Goal: Task Accomplishment & Management: Manage account settings

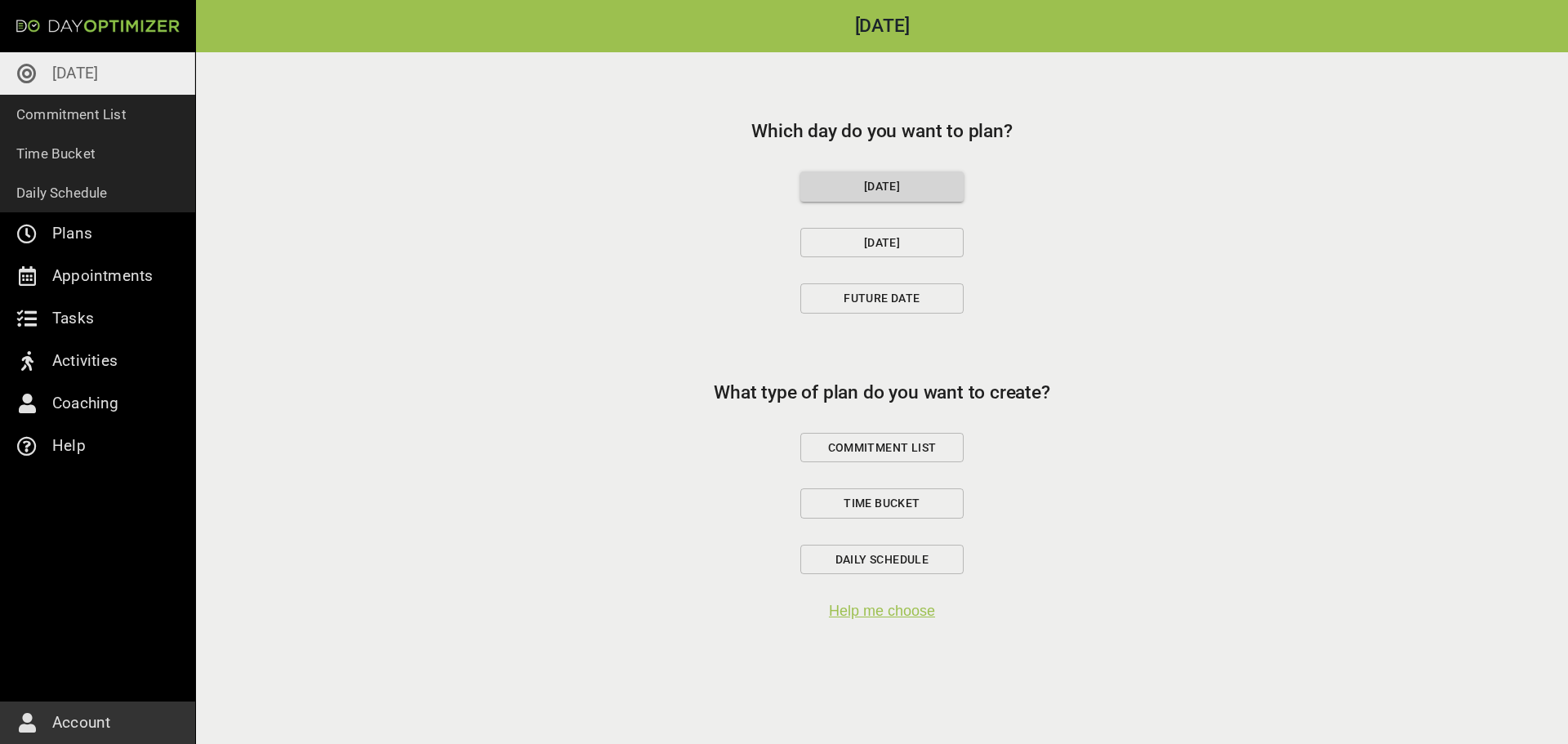
click at [926, 446] on span "Commitment List" at bounding box center [882, 448] width 135 height 21
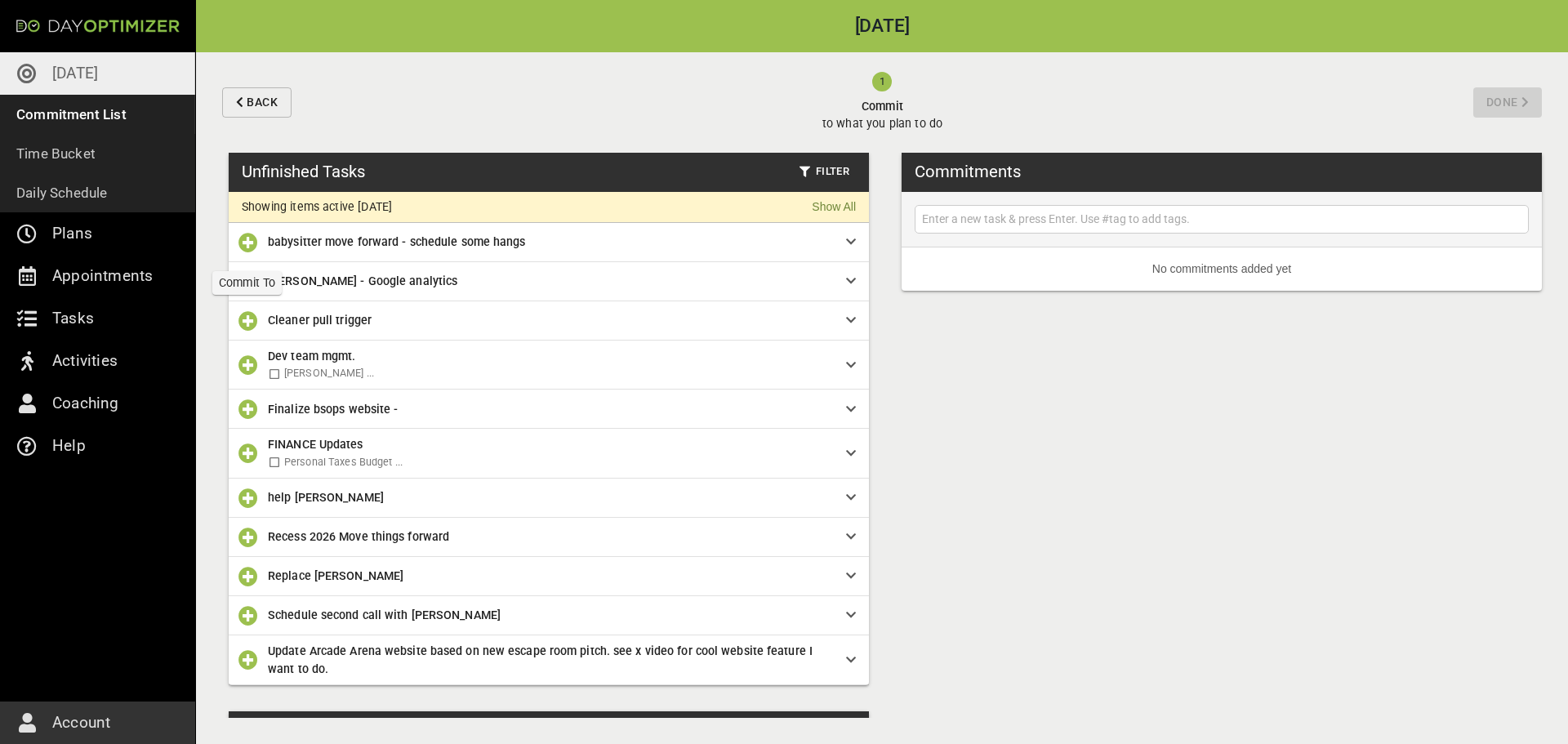
click at [244, 241] on icon "button" at bounding box center [248, 242] width 20 height 20
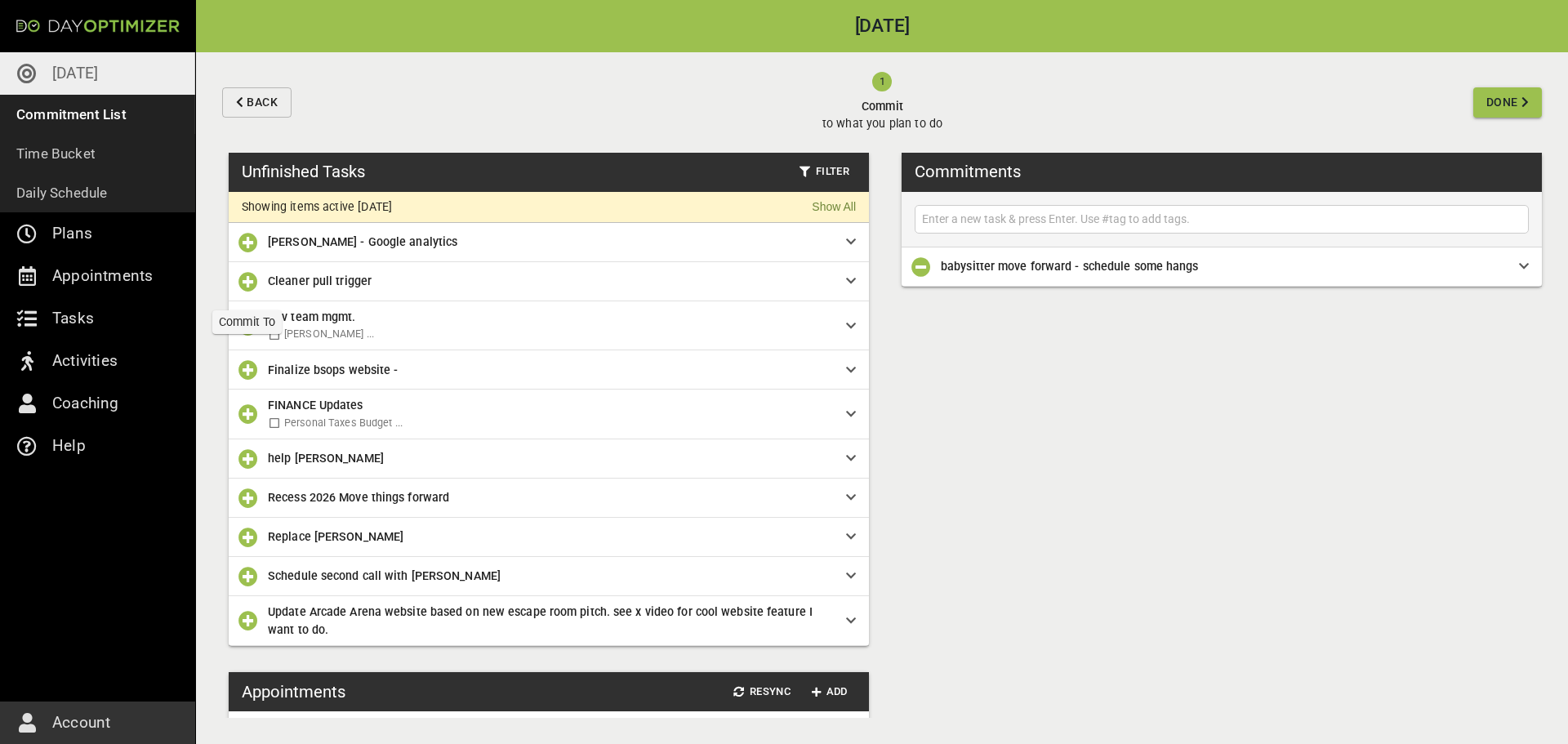
click at [244, 285] on icon "button" at bounding box center [248, 282] width 20 height 20
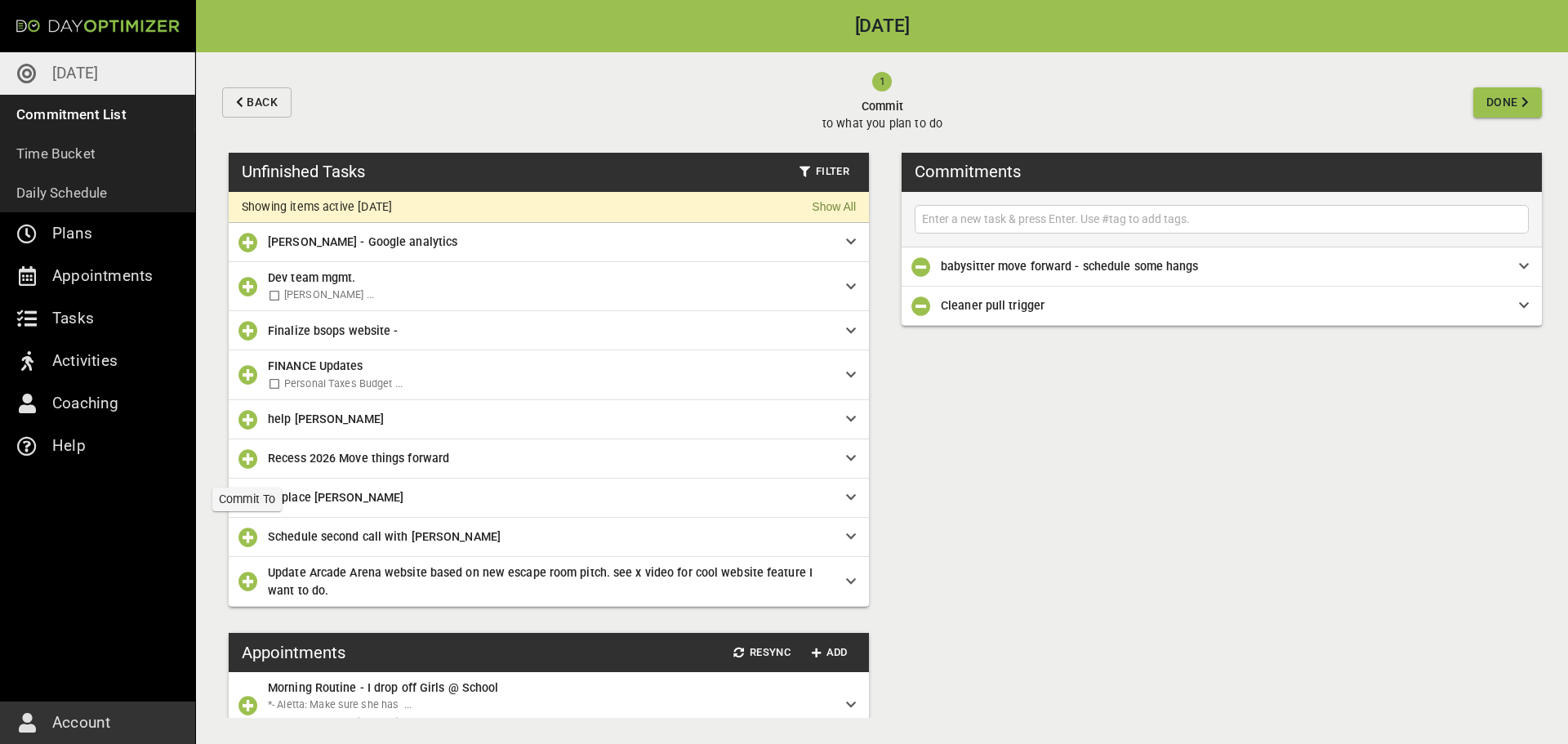
click at [251, 465] on icon "button" at bounding box center [248, 459] width 20 height 20
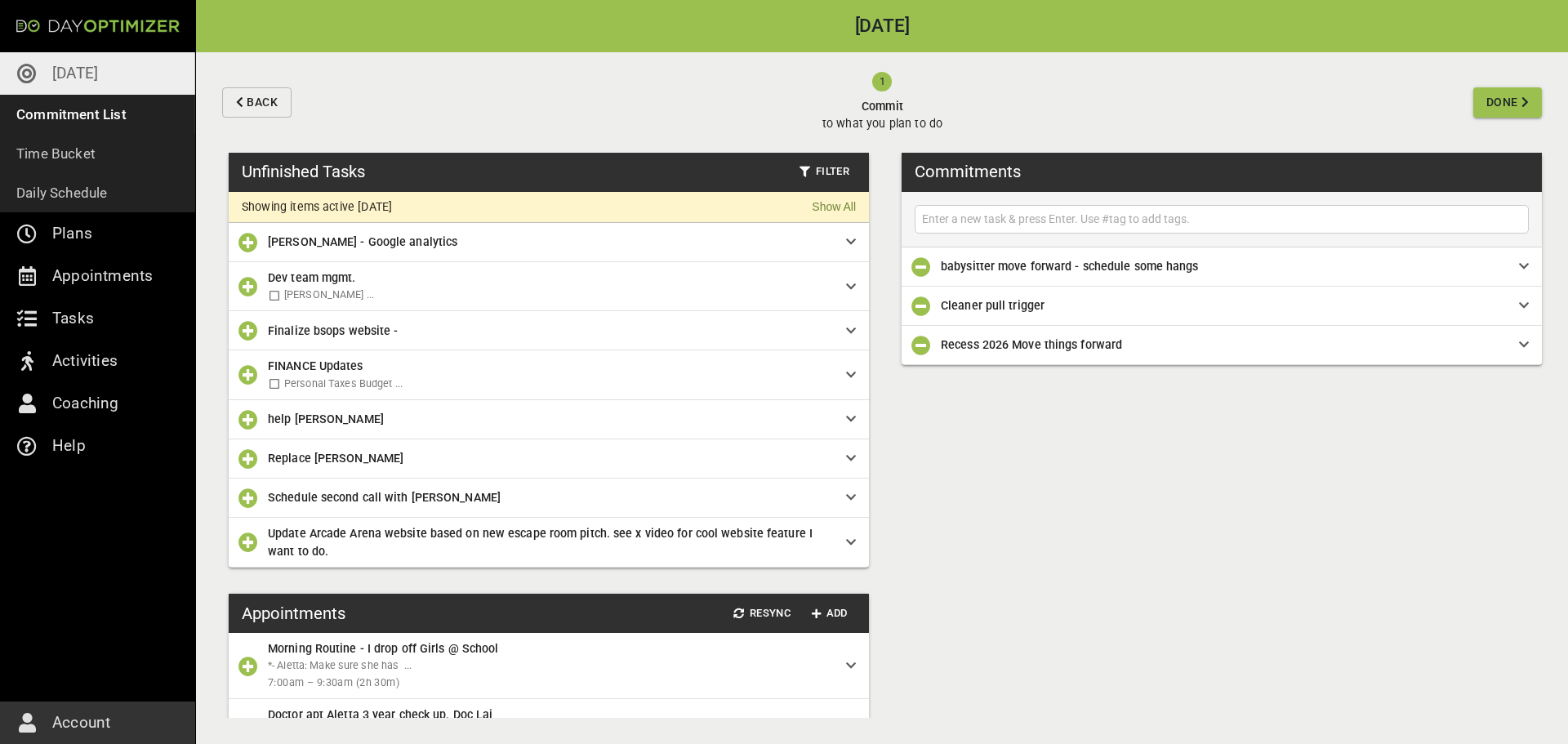
click at [1084, 218] on input "text" at bounding box center [1221, 220] width 606 height 21
click at [1103, 218] on input "text" at bounding box center [1221, 220] width 606 height 21
type input "G"
type input "Send updated Game Show Feedback to Game Factory"
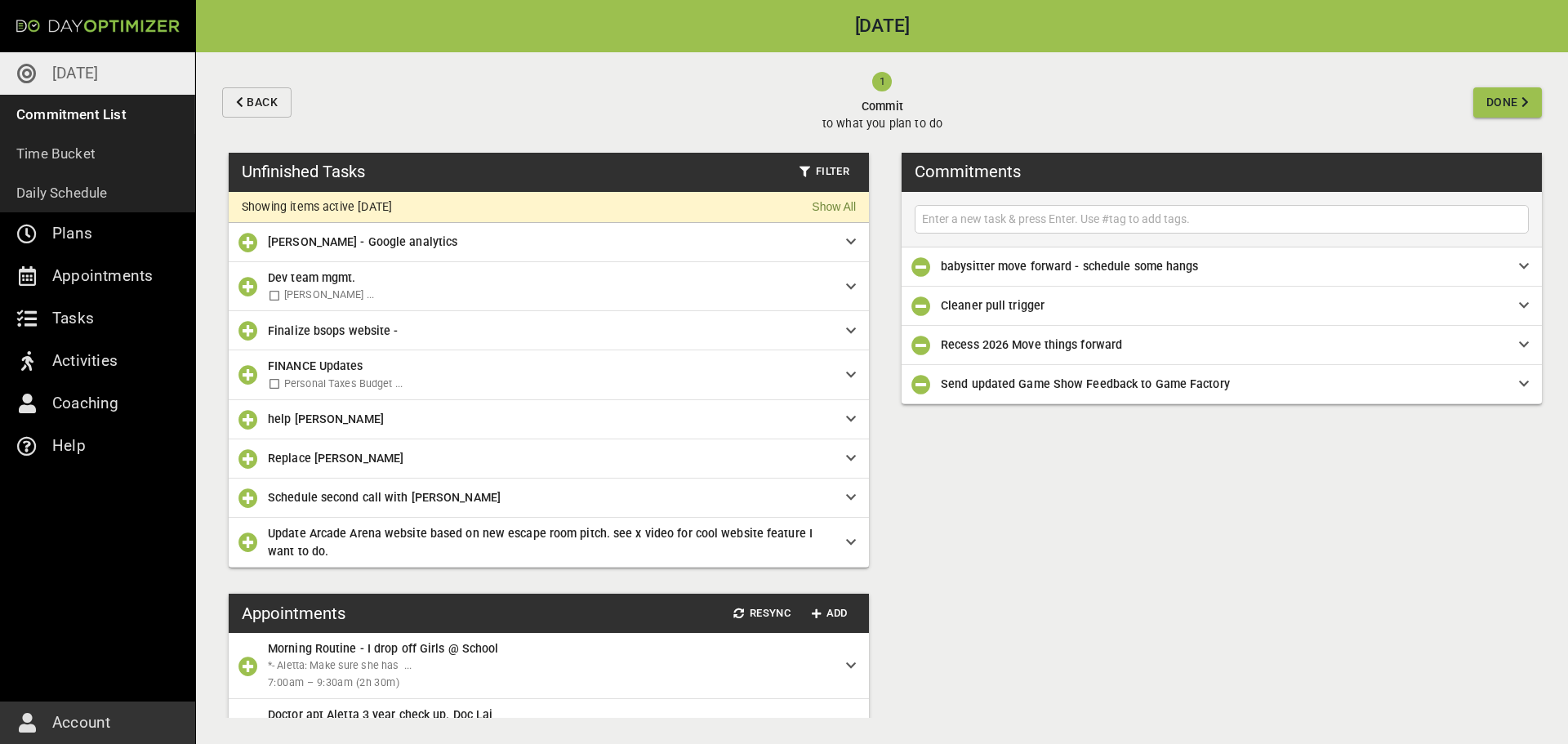
click at [254, 379] on icon "button" at bounding box center [248, 375] width 20 height 20
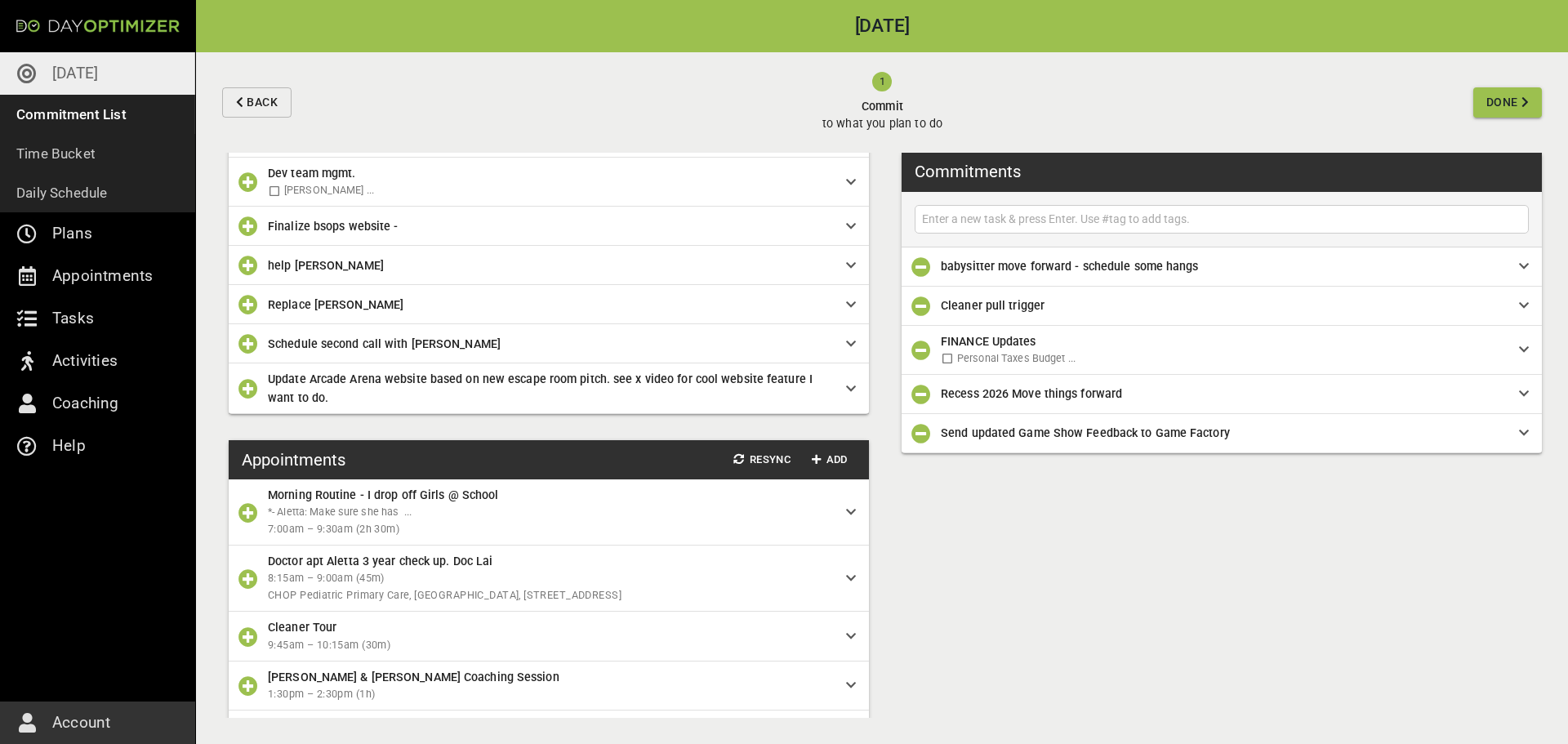
scroll to position [184, 0]
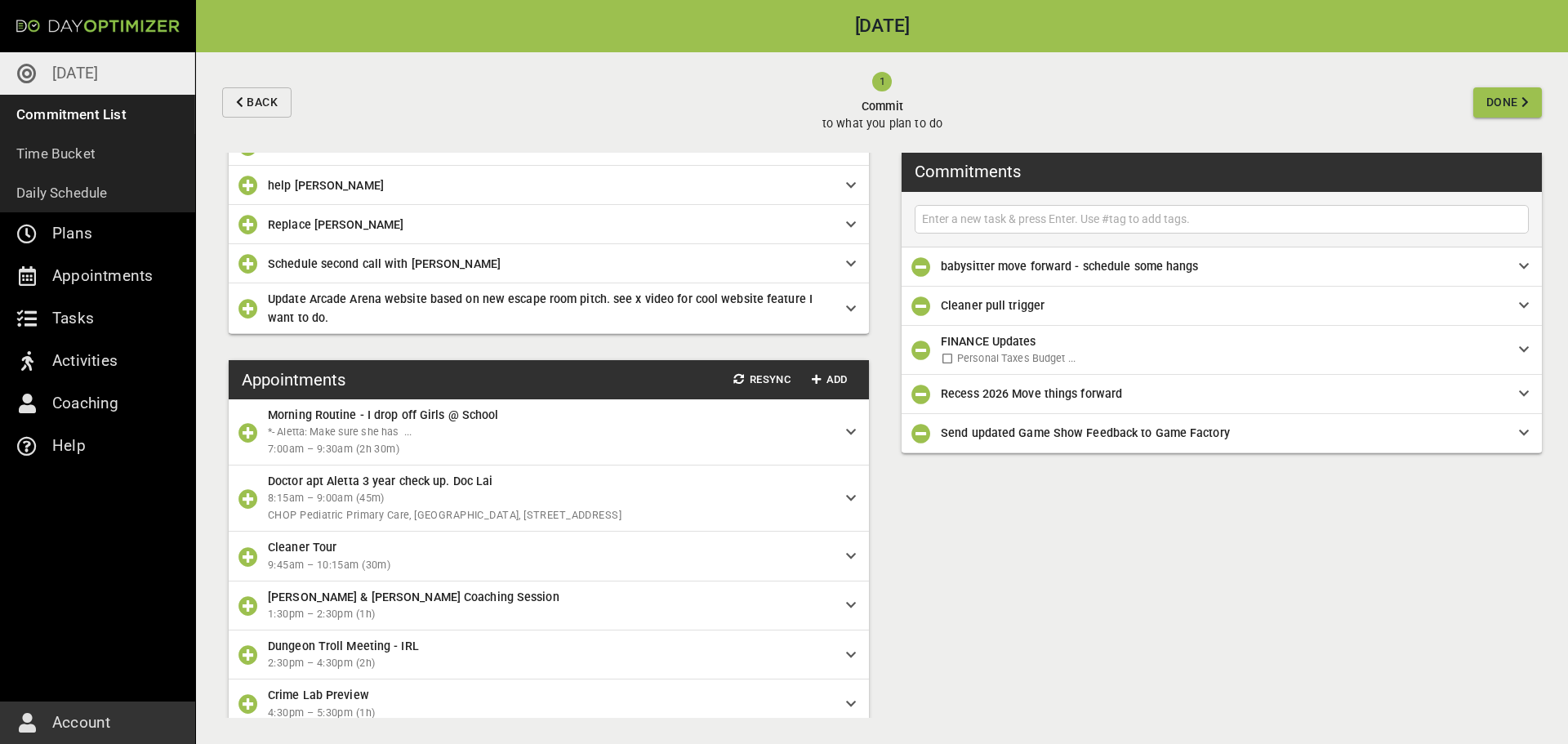
click at [993, 218] on input "text" at bounding box center [1221, 220] width 606 height 21
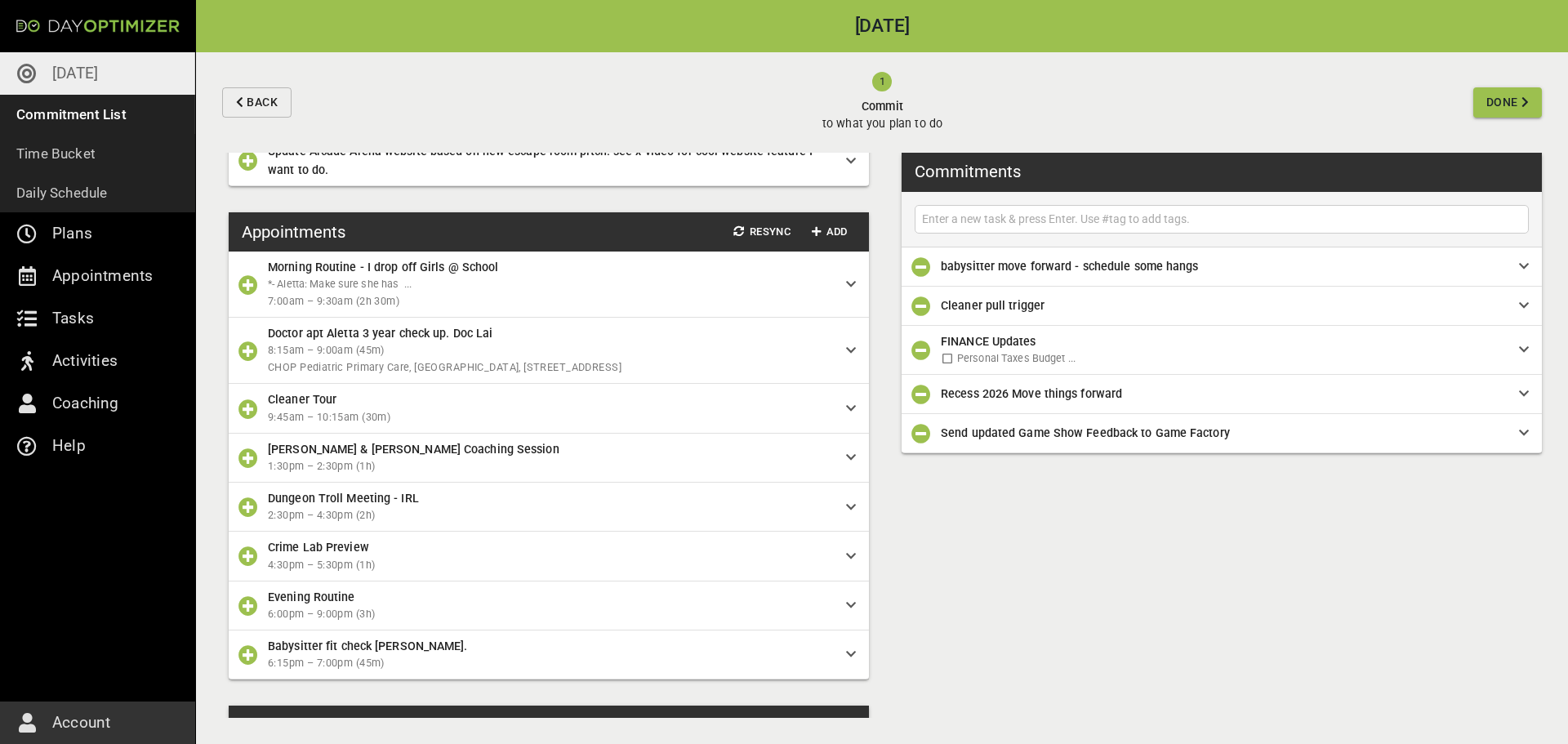
scroll to position [335, 0]
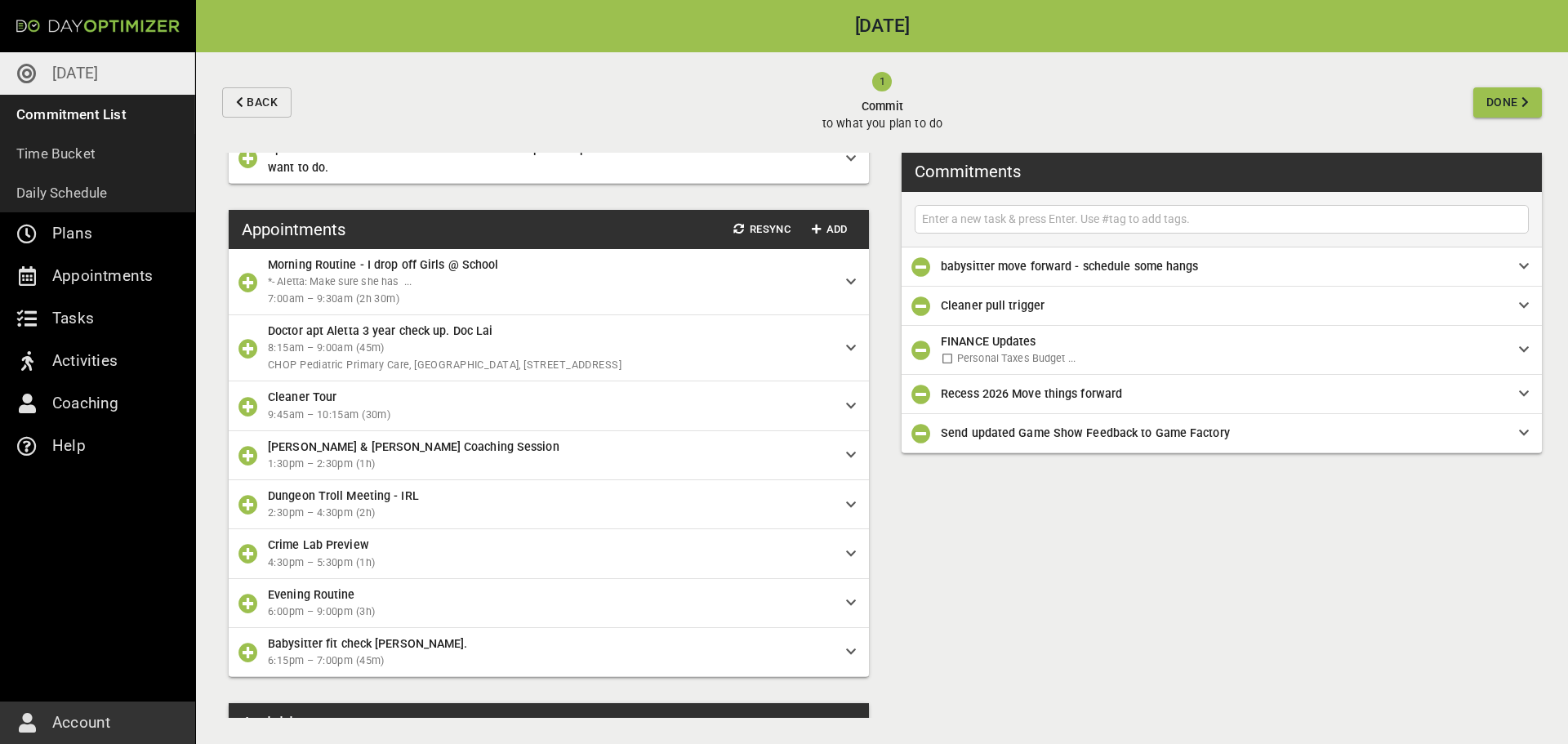
click at [246, 285] on icon "button" at bounding box center [248, 283] width 20 height 20
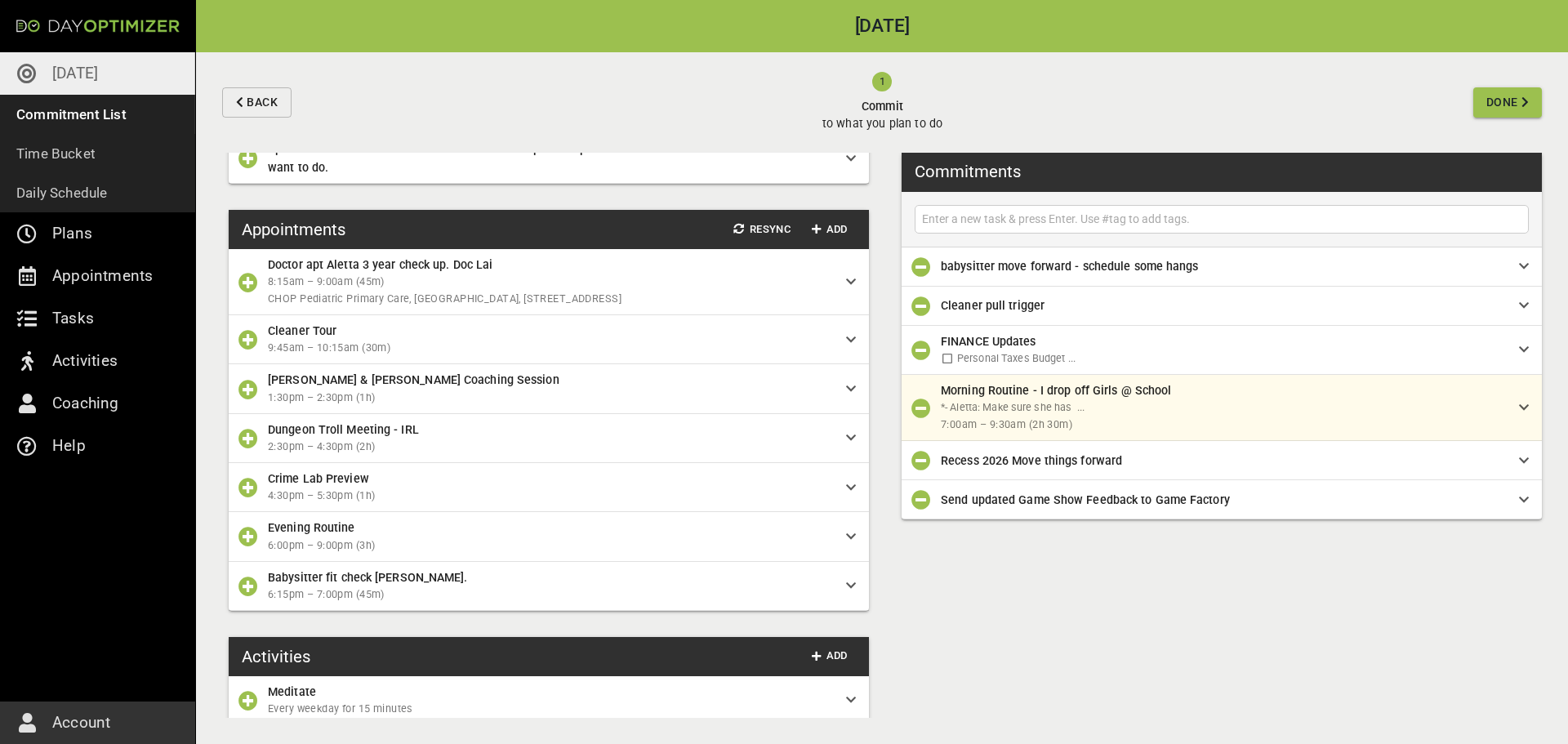
click at [246, 285] on icon "button" at bounding box center [248, 283] width 20 height 20
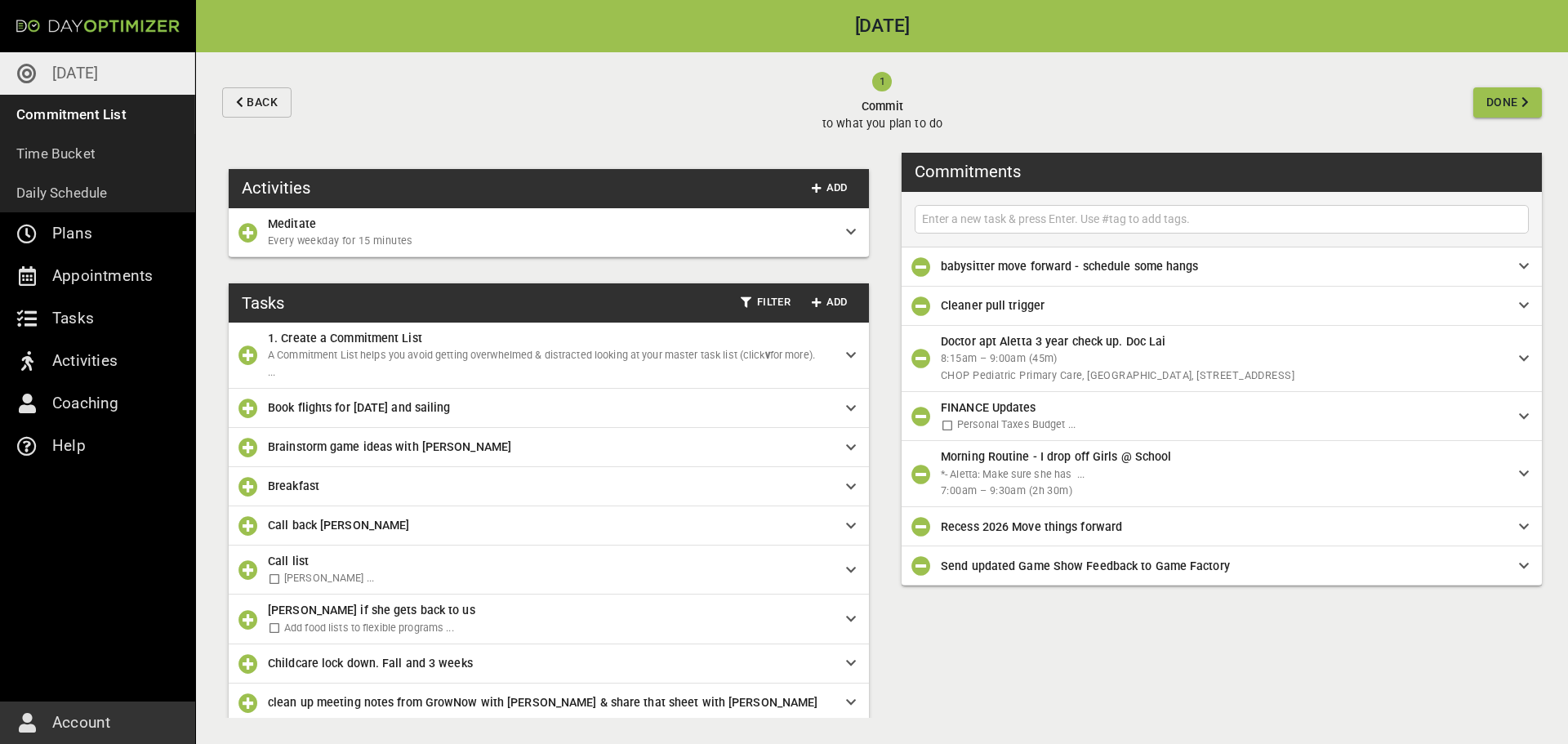
scroll to position [304, 0]
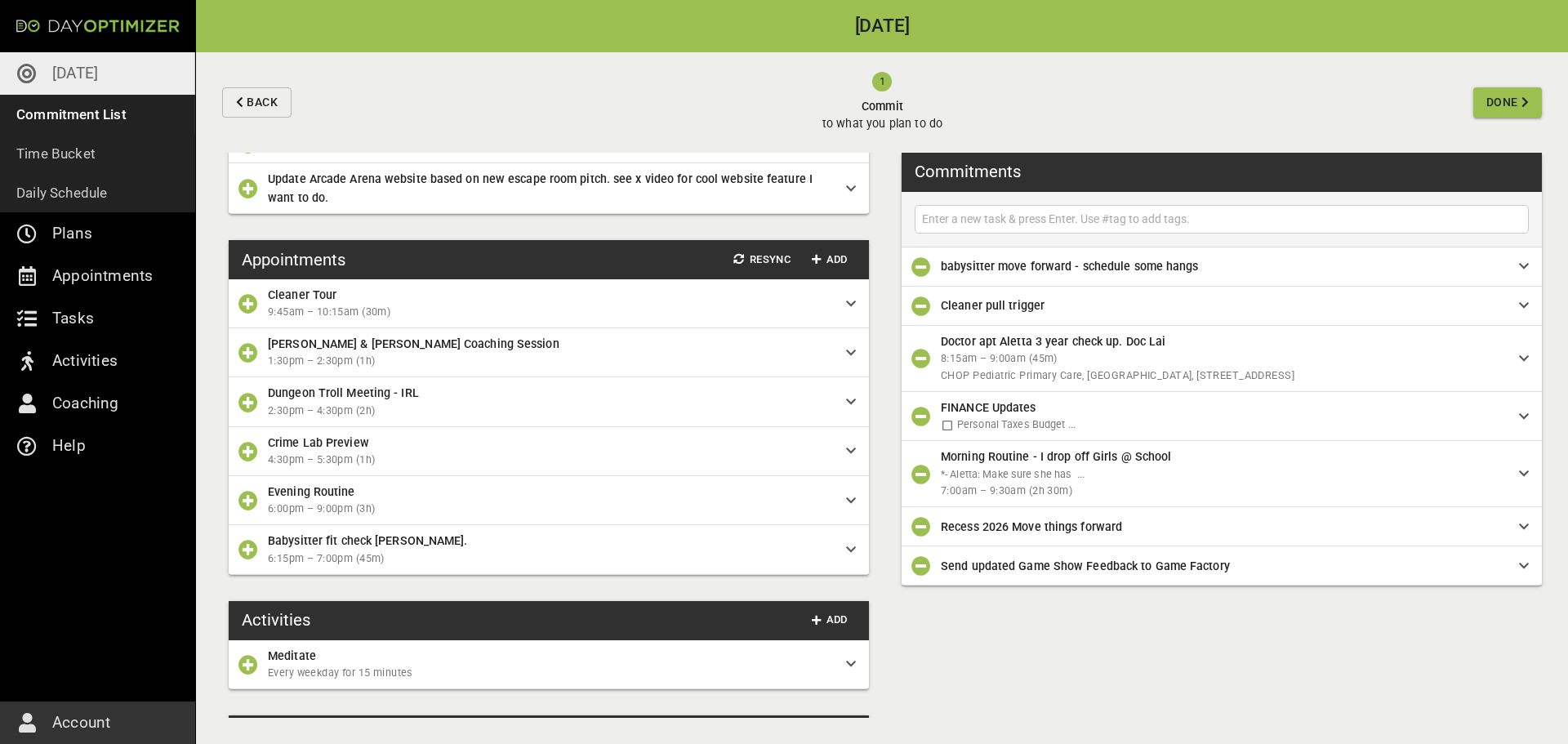
click at [246, 452] on icon "button" at bounding box center [248, 452] width 20 height 20
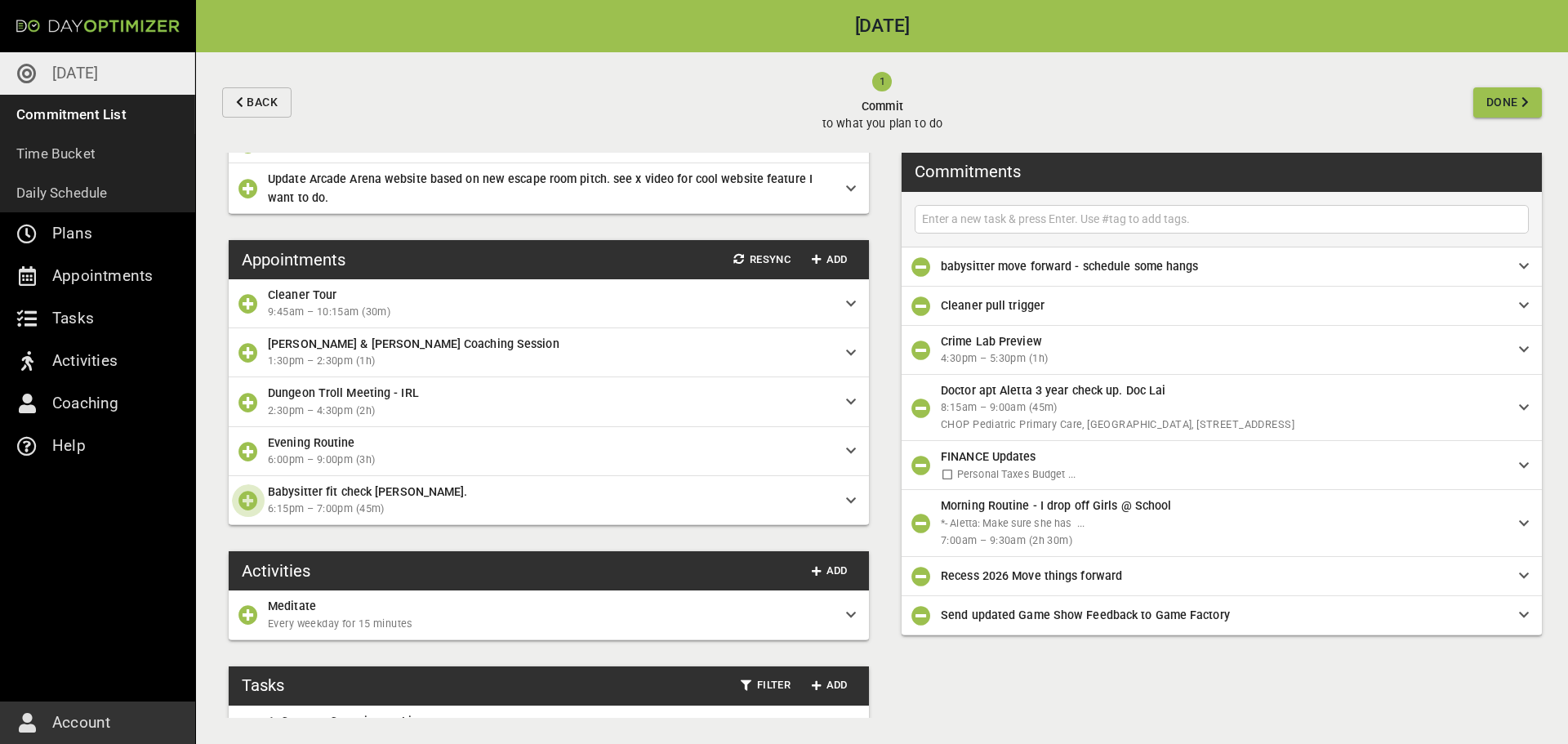
click at [246, 503] on icon "button" at bounding box center [248, 501] width 20 height 20
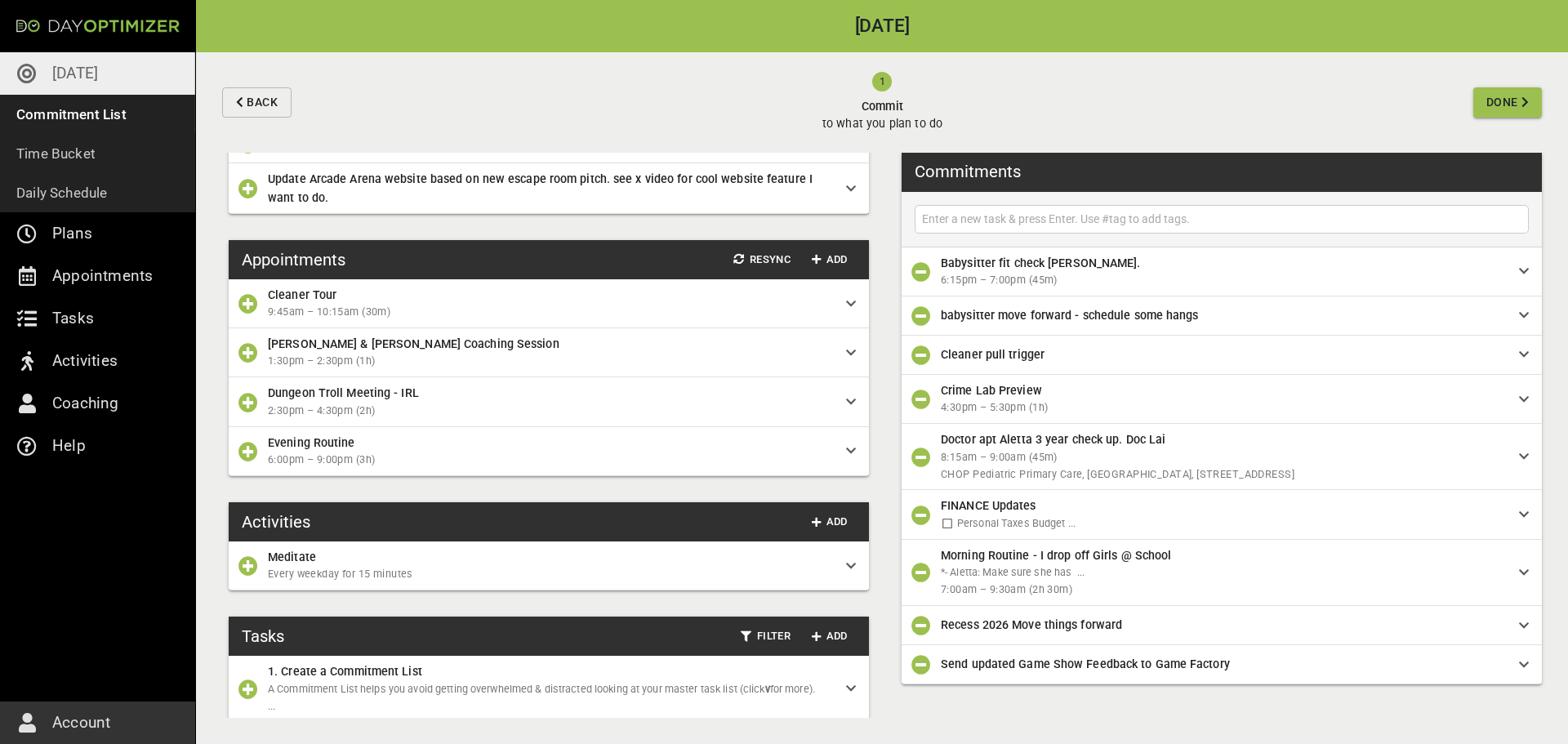
click at [240, 402] on icon "button" at bounding box center [248, 403] width 20 height 20
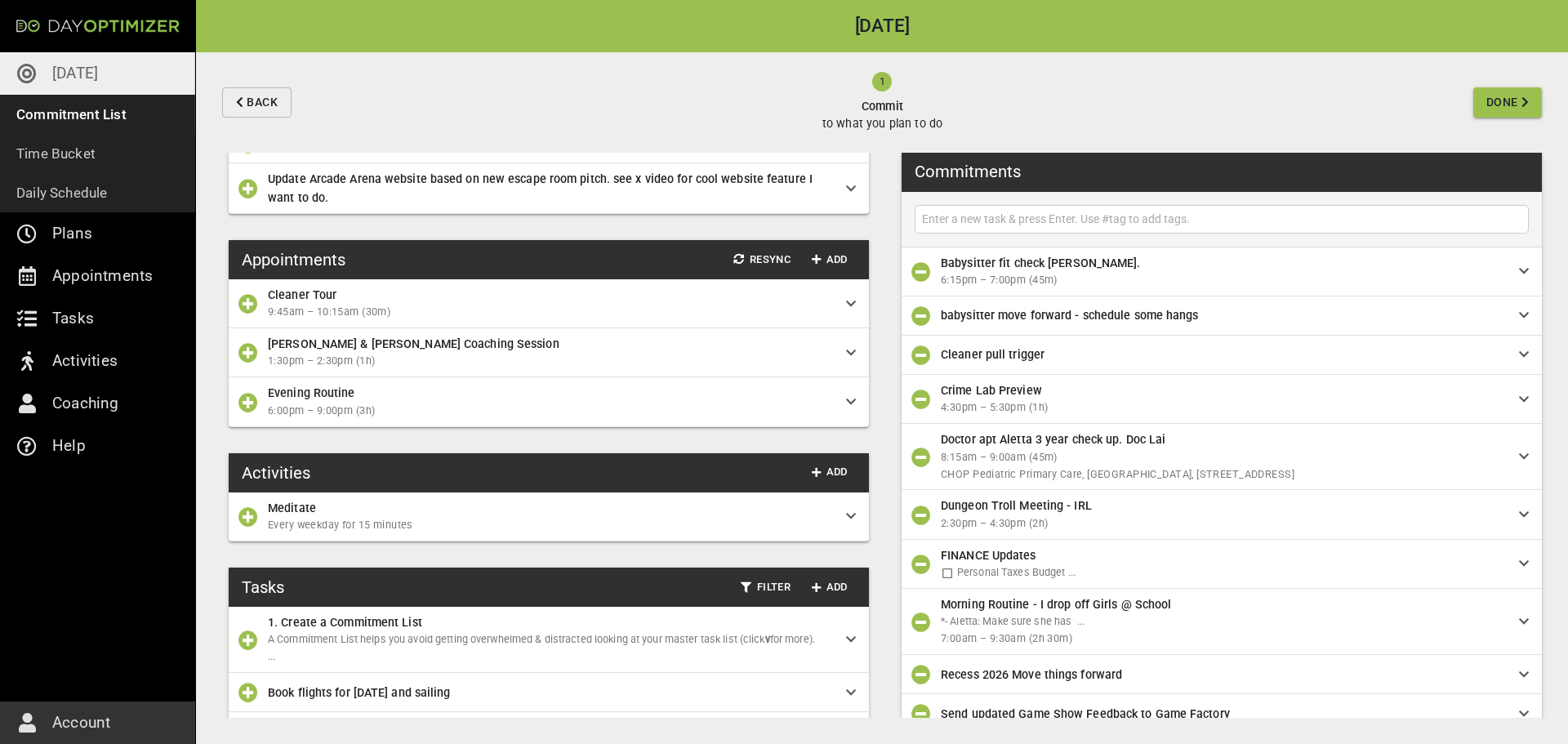
click at [244, 347] on icon "button" at bounding box center [248, 353] width 20 height 20
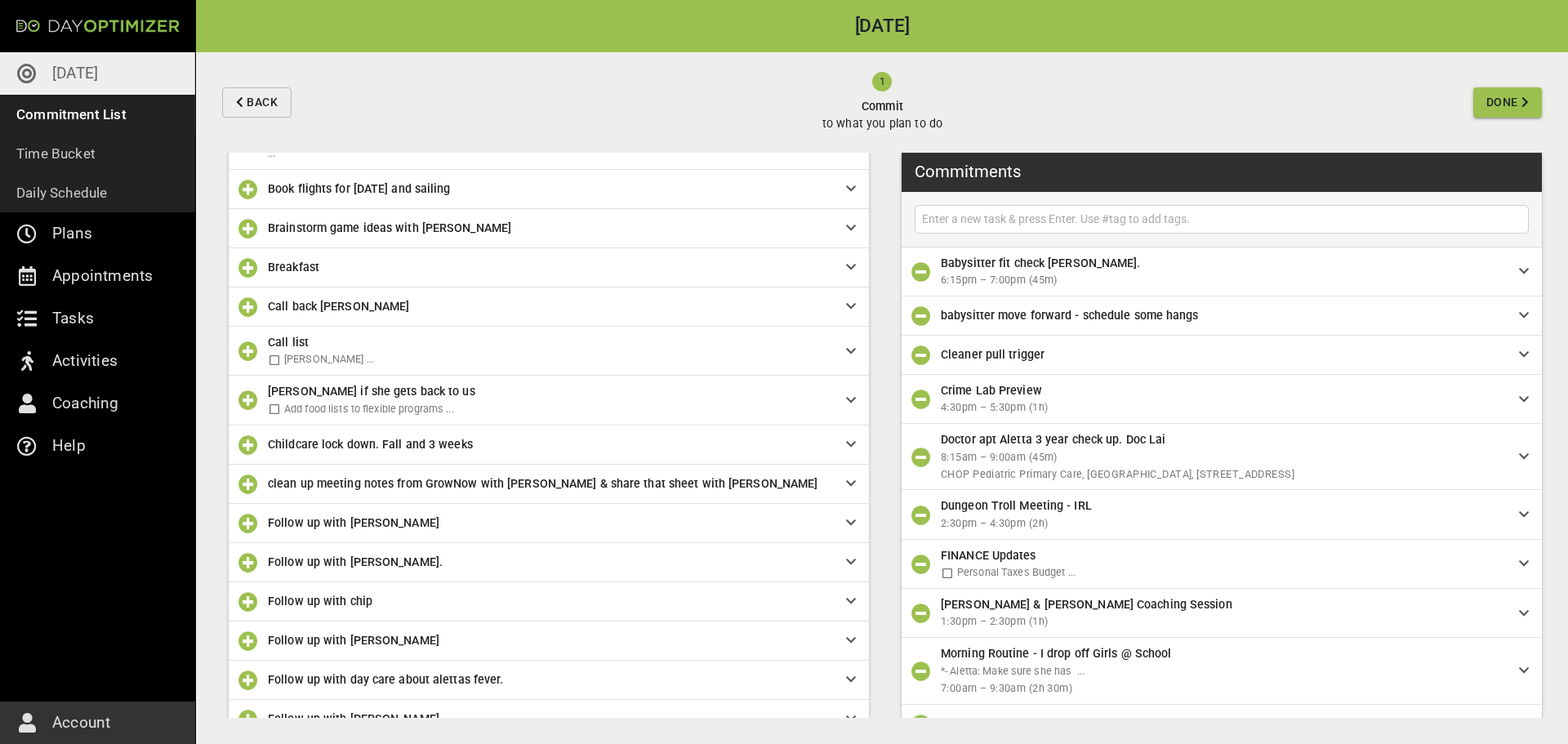
scroll to position [0, 0]
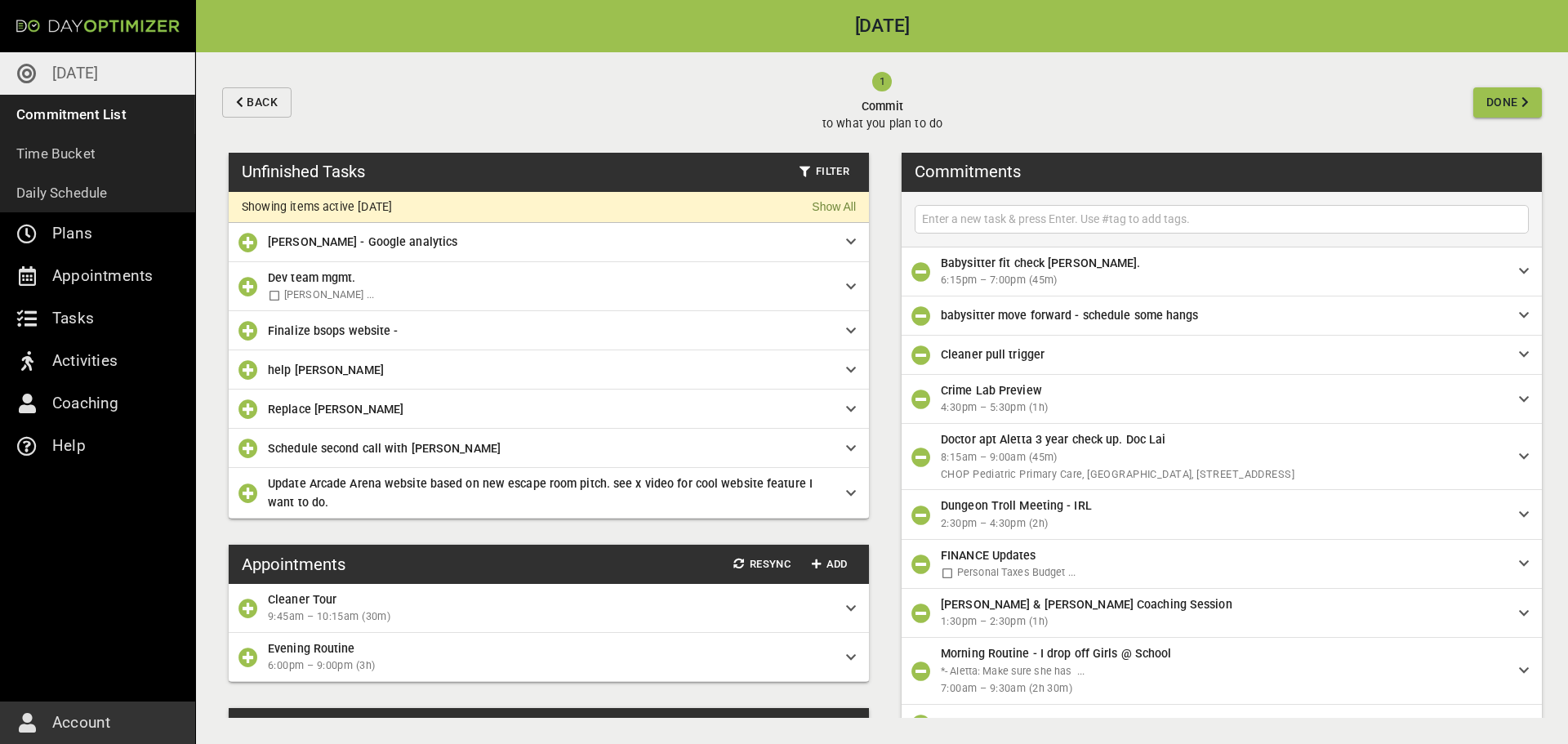
click at [1484, 100] on button "Done" at bounding box center [1508, 102] width 69 height 30
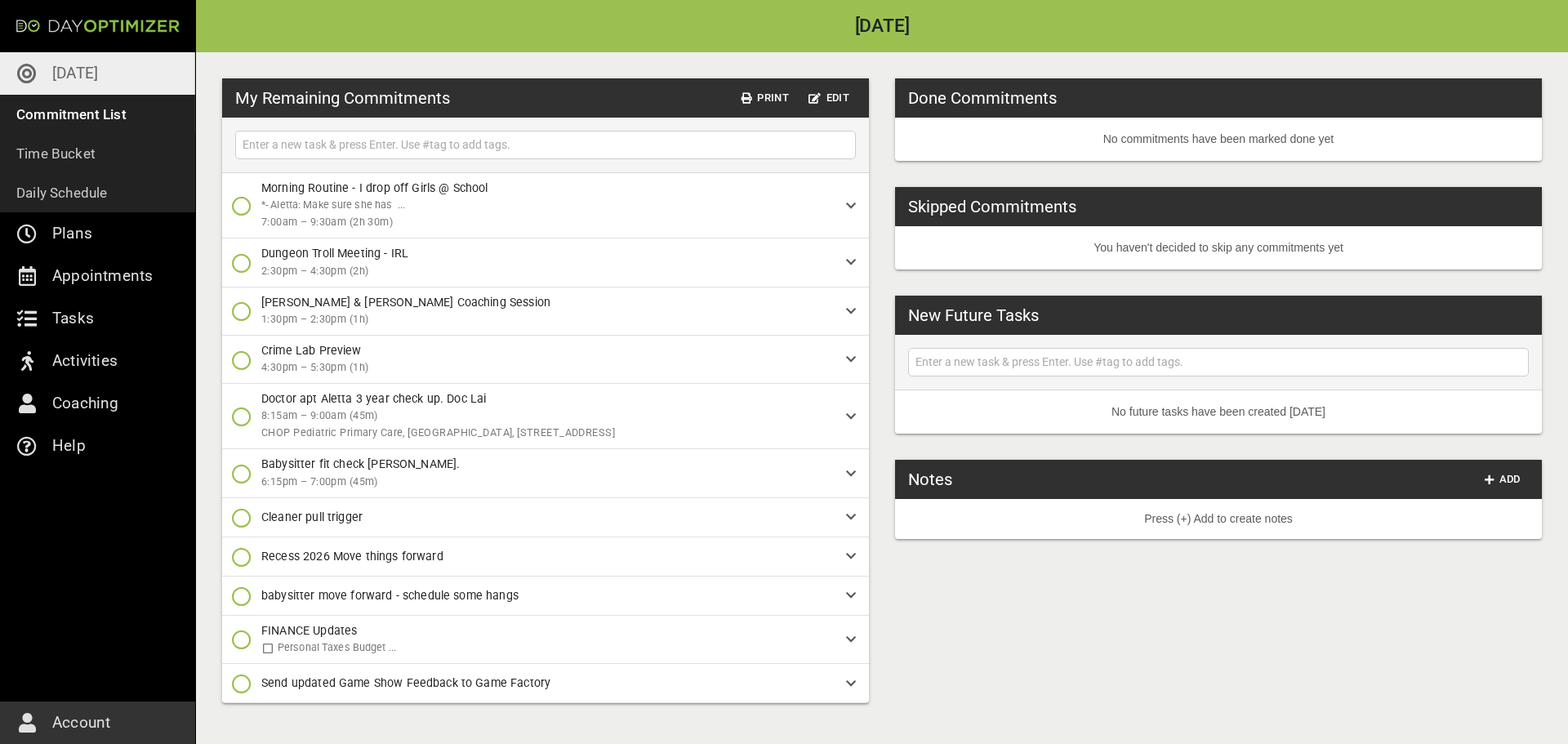
click at [495, 139] on input "text" at bounding box center [546, 145] width 613 height 21
type input "[PERSON_NAME] Farm America touch base on contractor next steps"
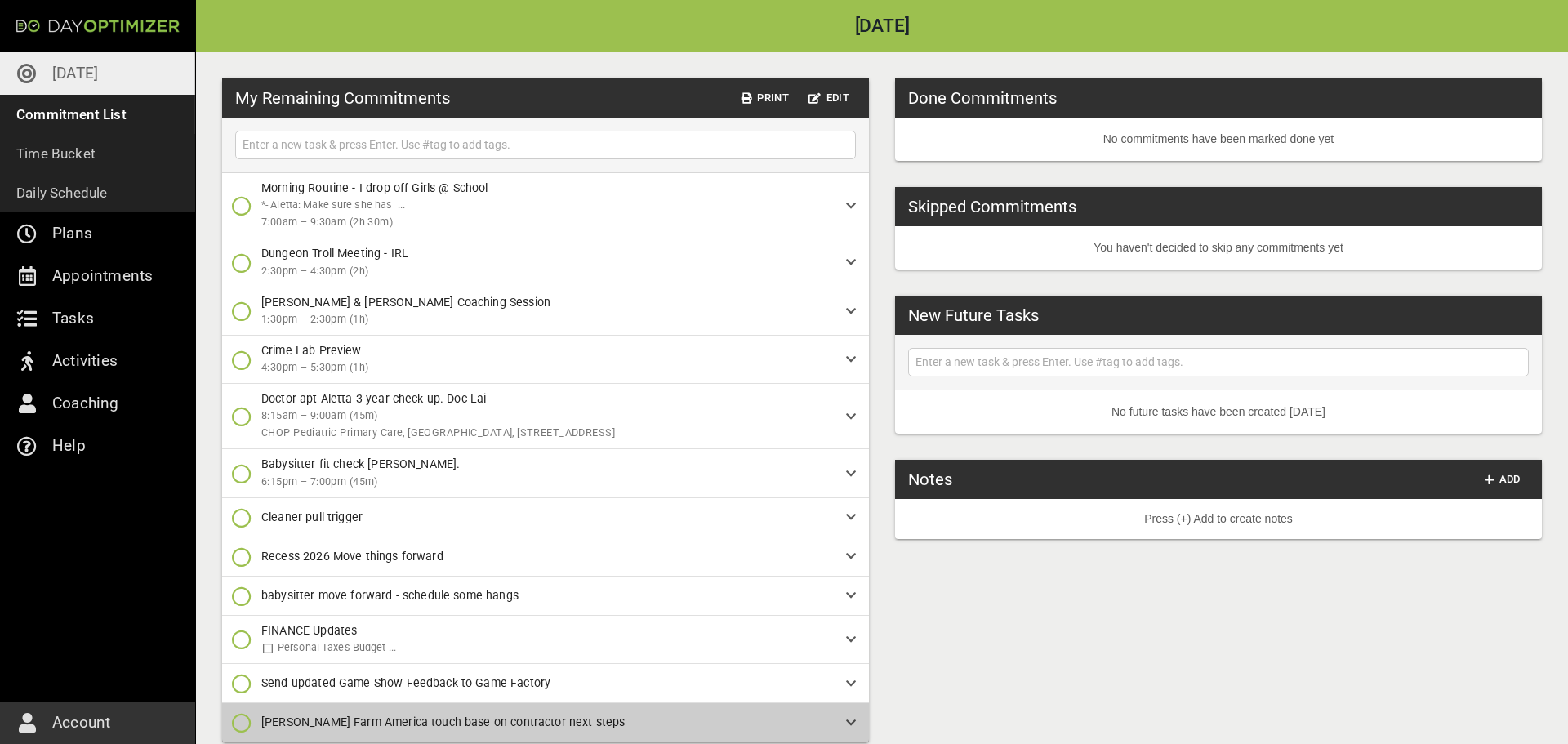
click at [585, 715] on span "[PERSON_NAME] Farm America touch base on contractor next steps" at bounding box center [540, 722] width 559 height 17
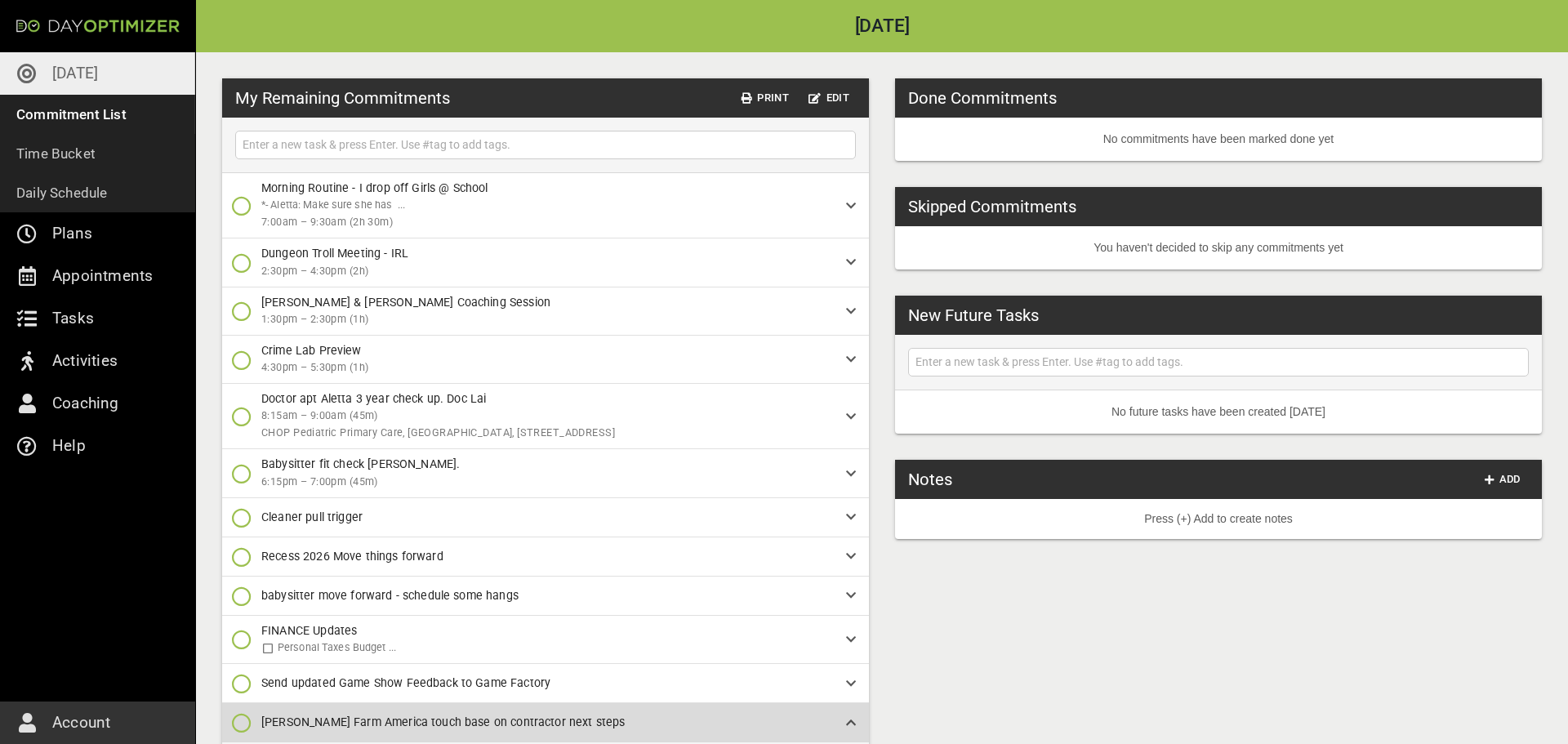
click at [590, 719] on span "[PERSON_NAME] Farm America touch base on contractor next steps" at bounding box center [540, 722] width 559 height 17
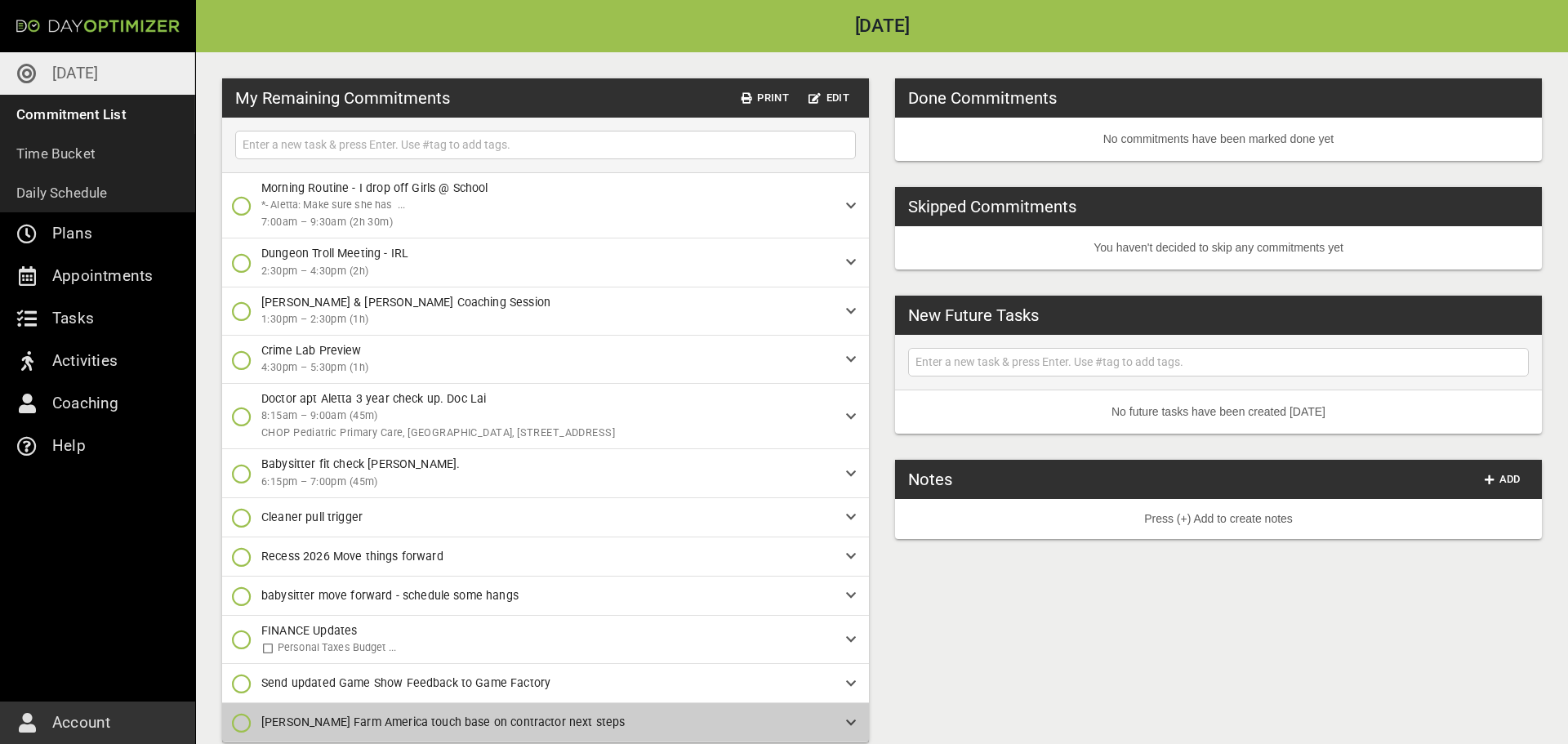
click at [590, 719] on span "[PERSON_NAME] Farm America touch base on contractor next steps" at bounding box center [540, 722] width 559 height 17
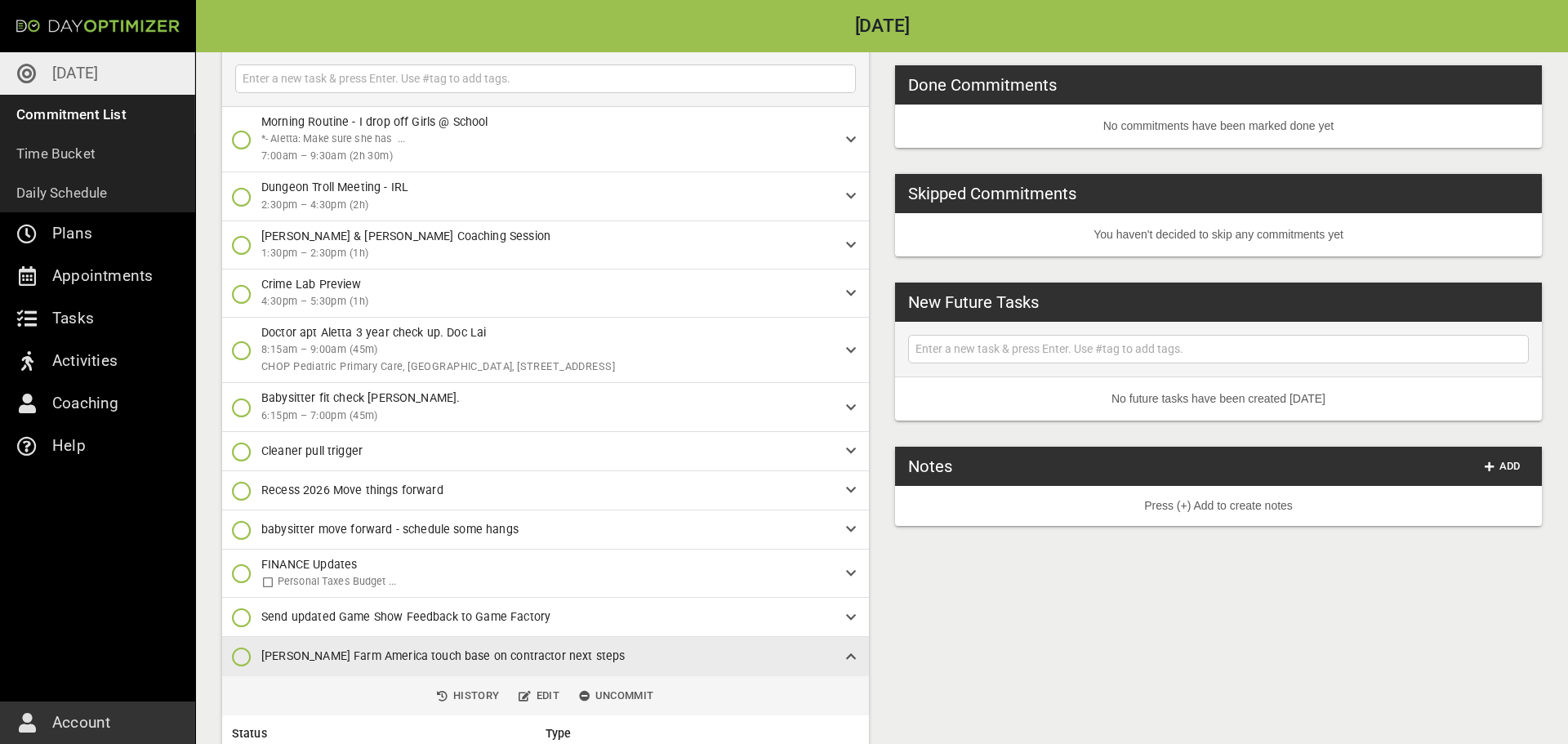
scroll to position [186, 0]
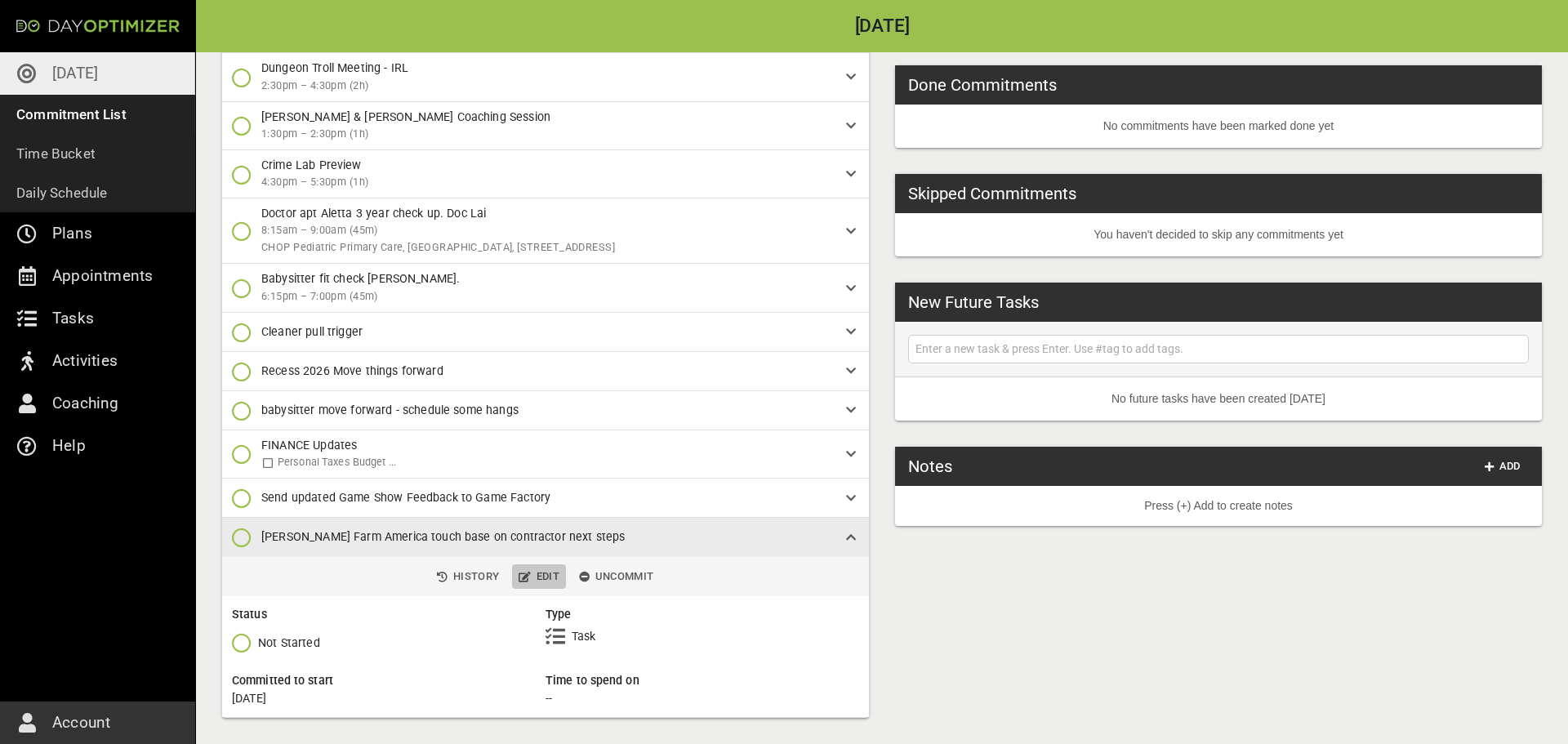
click at [522, 573] on icon "button" at bounding box center [525, 577] width 12 height 10
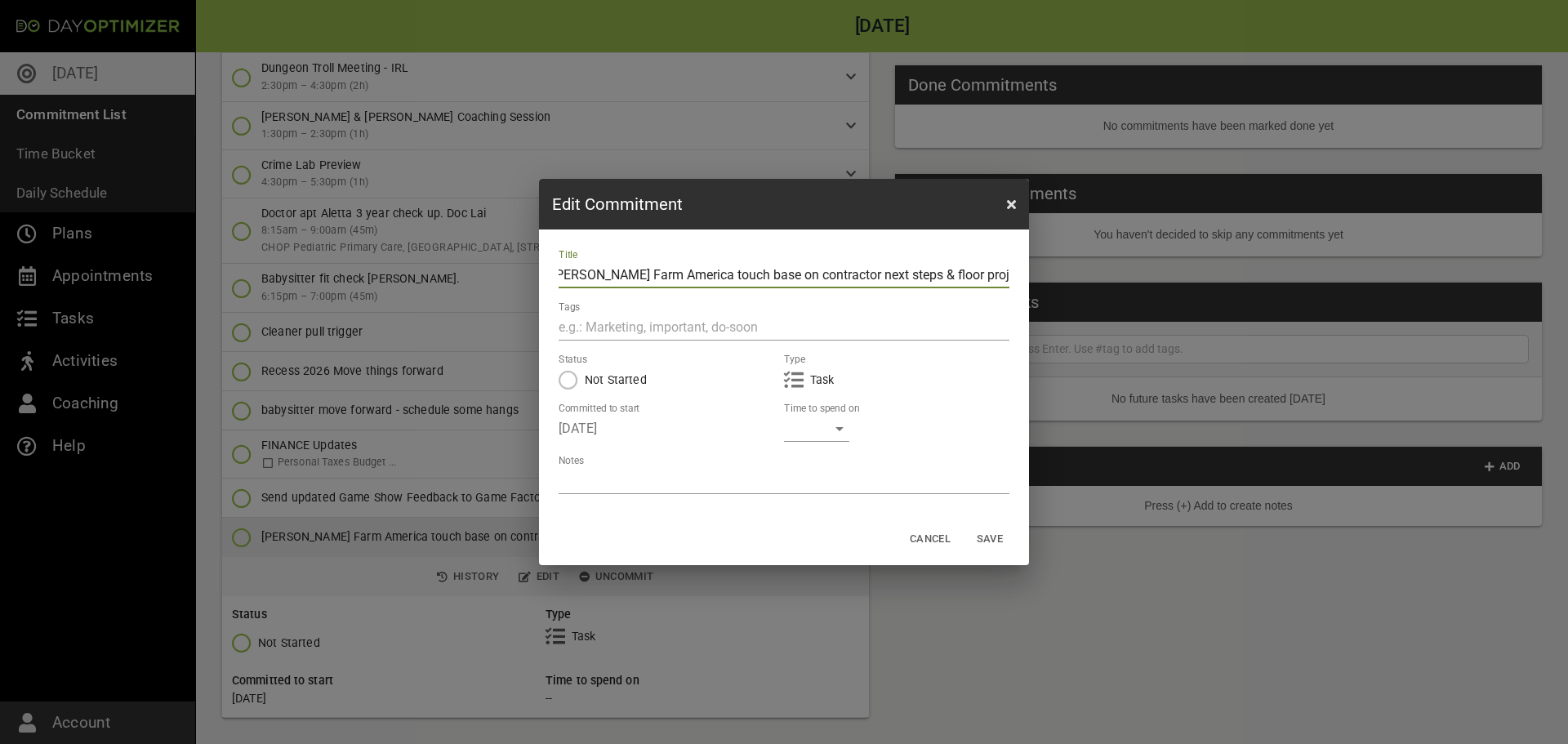
scroll to position [0, 22]
type input "[PERSON_NAME] Farm America touch base on contractor next steps & floor projecti…"
click at [995, 537] on span "Save" at bounding box center [990, 540] width 39 height 19
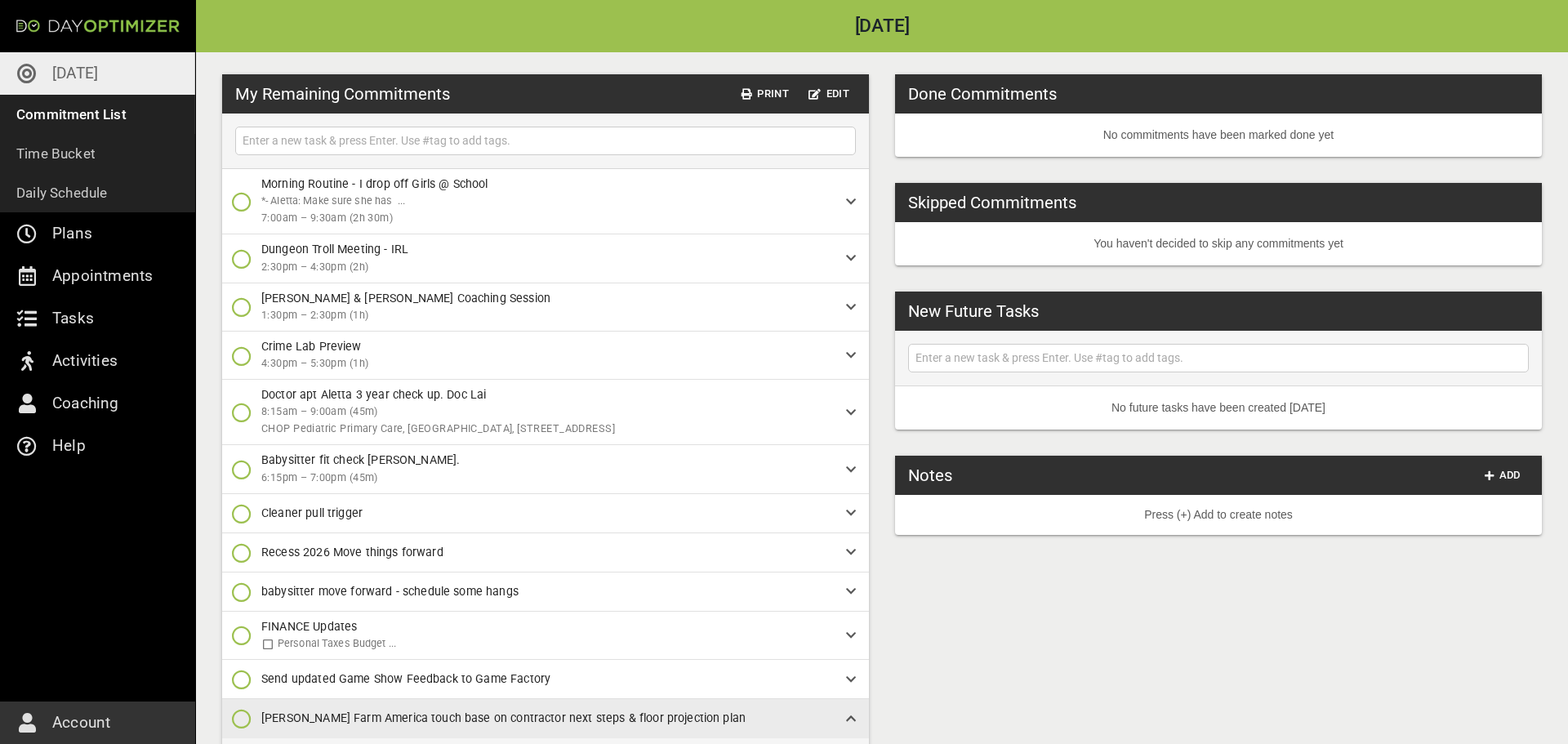
scroll to position [0, 0]
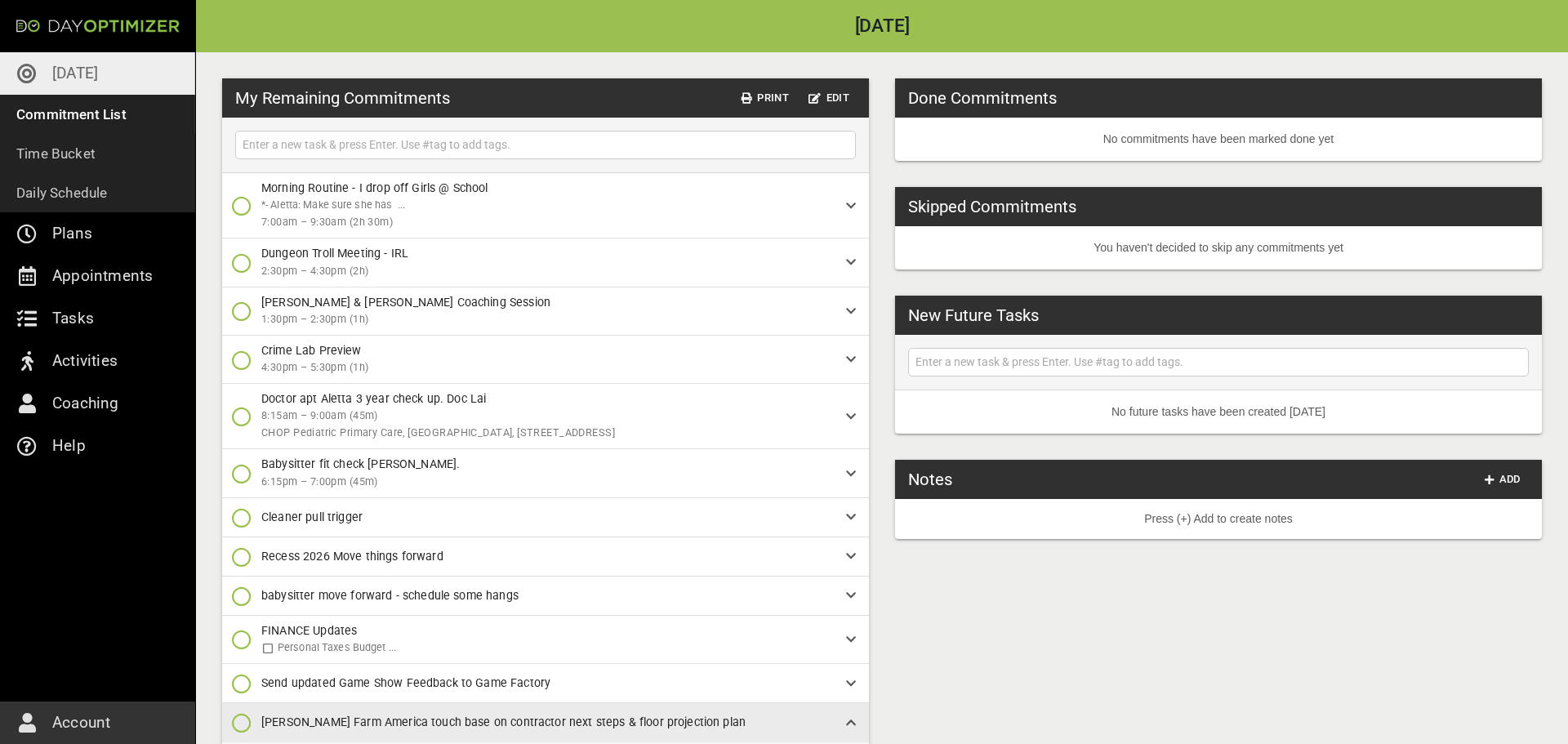
click at [459, 141] on input "text" at bounding box center [546, 145] width 613 height 21
type input "drop box files get access"
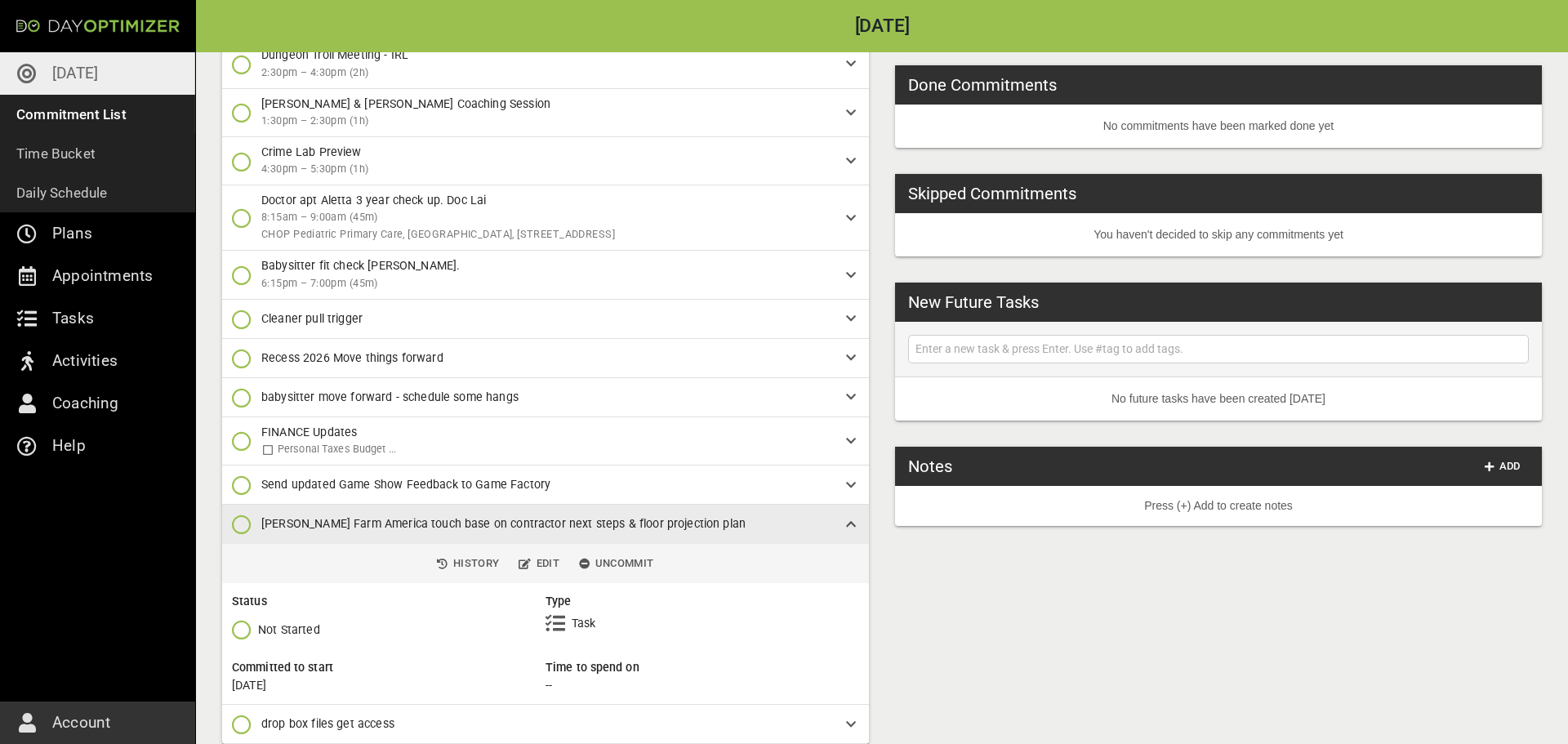
scroll to position [199, 0]
